Goal: Transaction & Acquisition: Purchase product/service

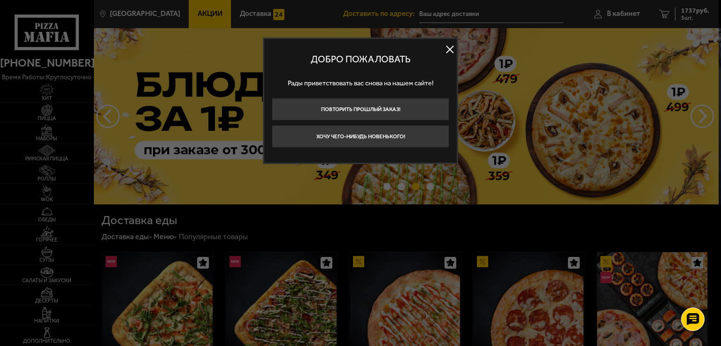
click at [451, 50] on button at bounding box center [450, 50] width 14 height 14
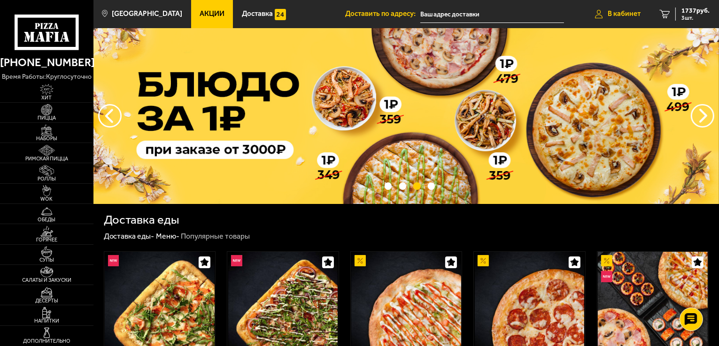
click at [623, 12] on span "В кабинет" at bounding box center [624, 13] width 33 height 7
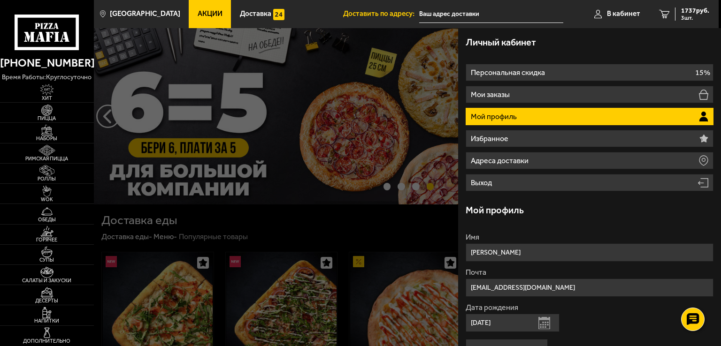
click at [58, 31] on icon at bounding box center [47, 33] width 65 height 36
click at [60, 31] on icon at bounding box center [47, 33] width 65 height 36
click at [696, 11] on span "1737 руб." at bounding box center [695, 11] width 28 height 7
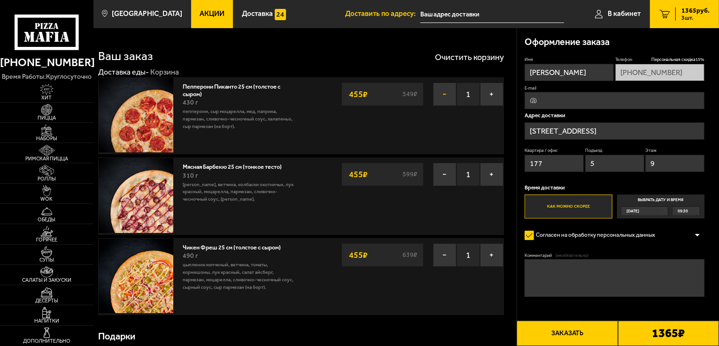
click at [446, 94] on button "−" at bounding box center [444, 94] width 23 height 23
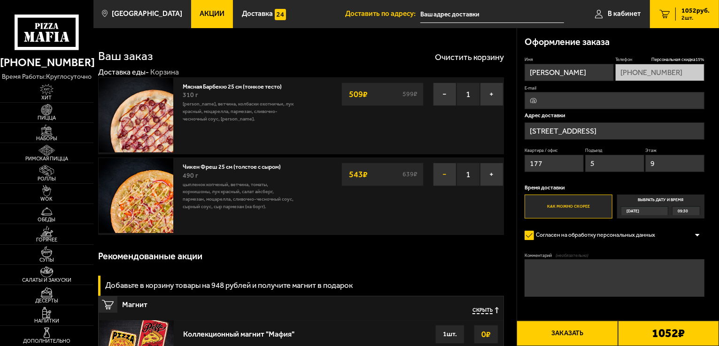
click at [446, 176] on button "−" at bounding box center [444, 174] width 23 height 23
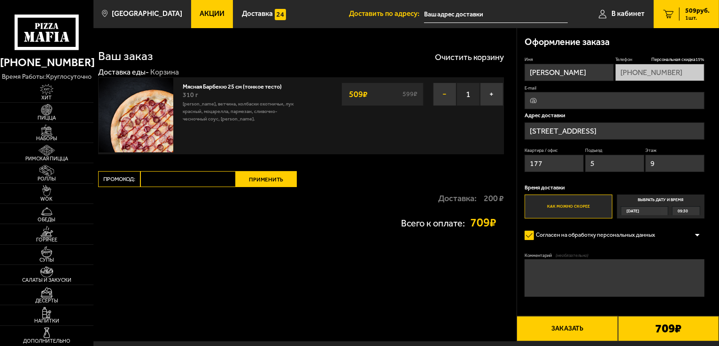
click at [448, 94] on button "−" at bounding box center [444, 94] width 23 height 23
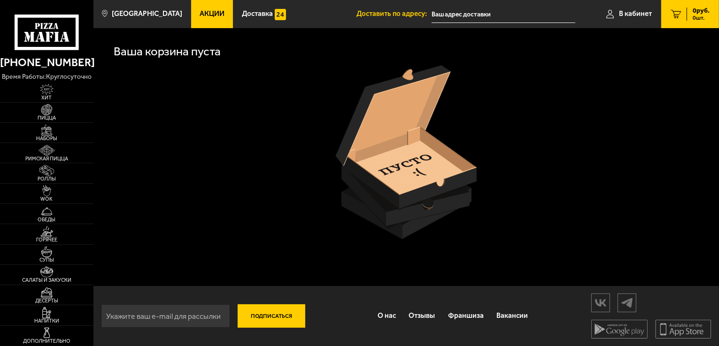
click at [33, 37] on use at bounding box center [32, 37] width 5 height 10
